Goal: Navigation & Orientation: Find specific page/section

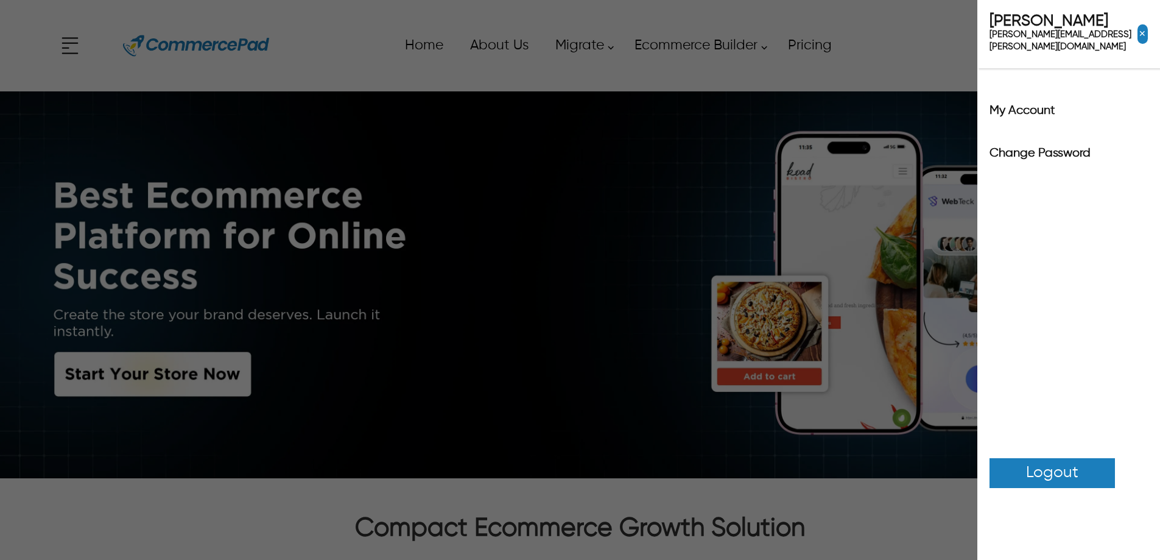
click at [1048, 52] on icon at bounding box center [1050, 45] width 24 height 24
click at [1029, 105] on label "My Account" at bounding box center [1069, 111] width 158 height 12
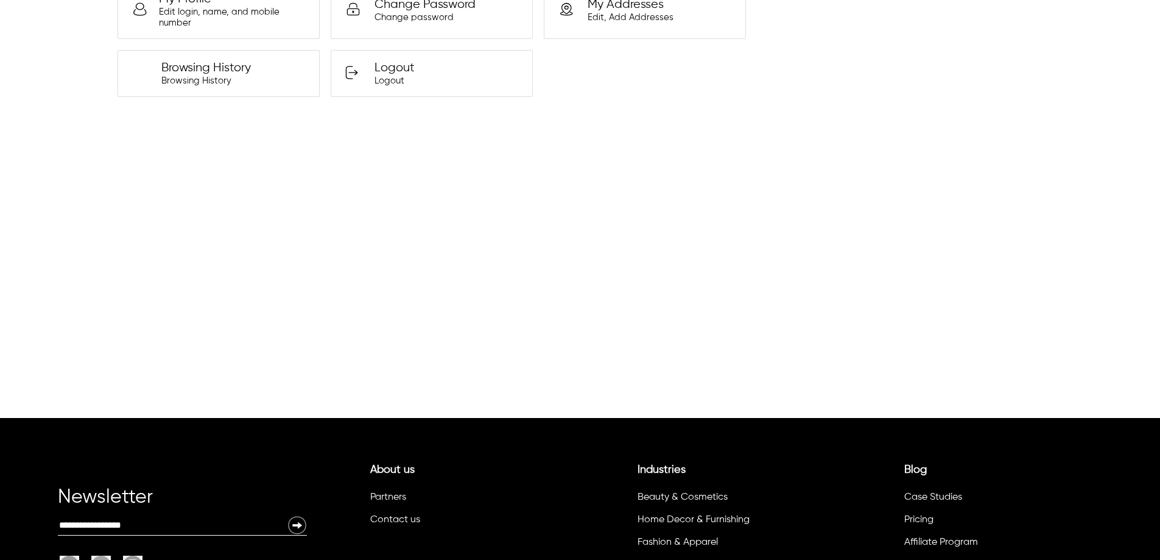
scroll to position [244, 0]
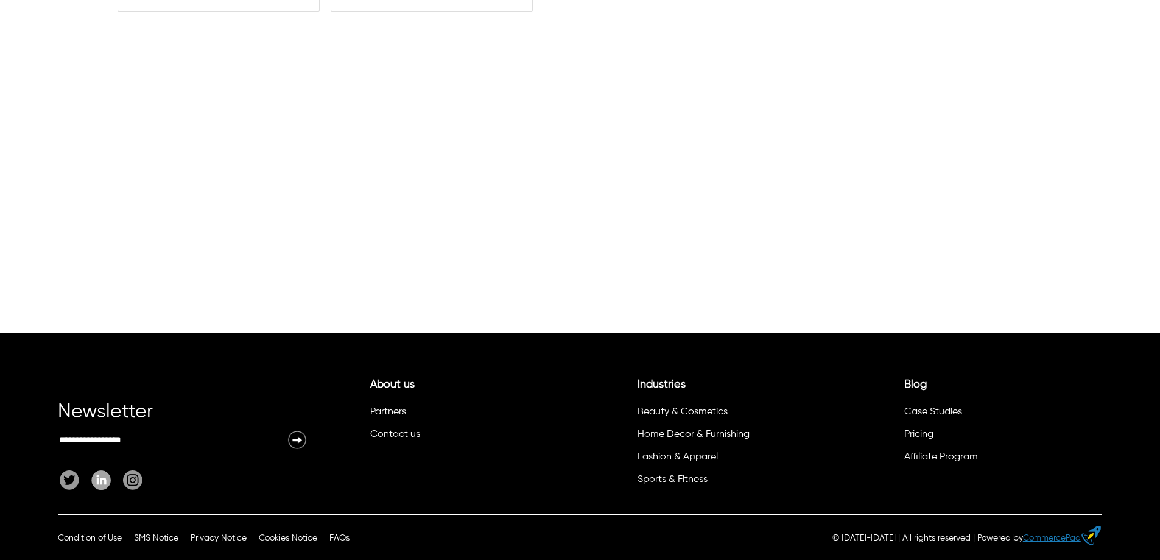
click at [1062, 539] on link "CommercePad" at bounding box center [1052, 538] width 58 height 9
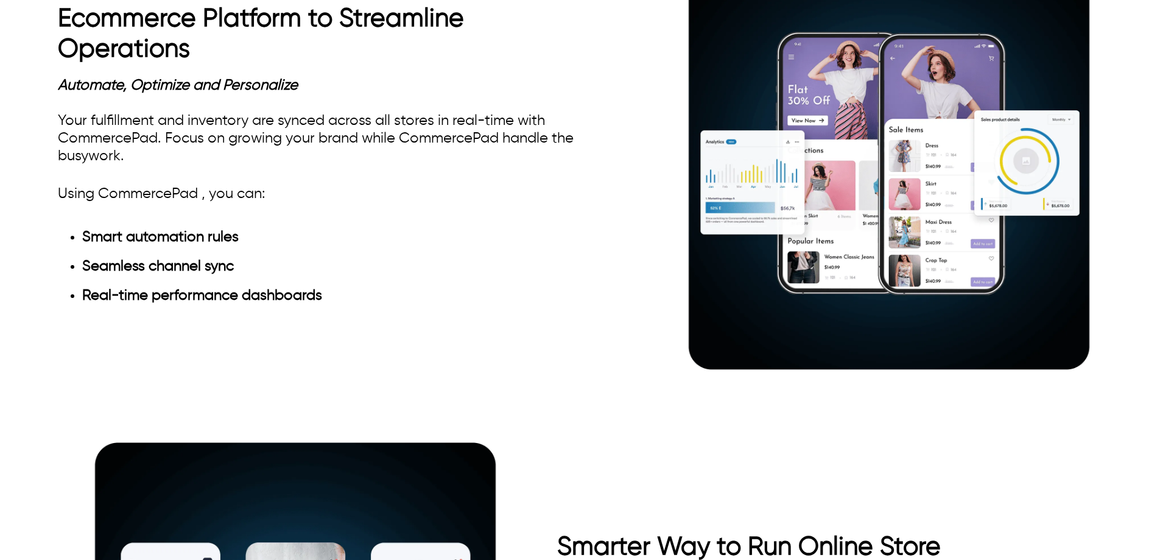
scroll to position [1340, 0]
